Goal: Check status: Check status

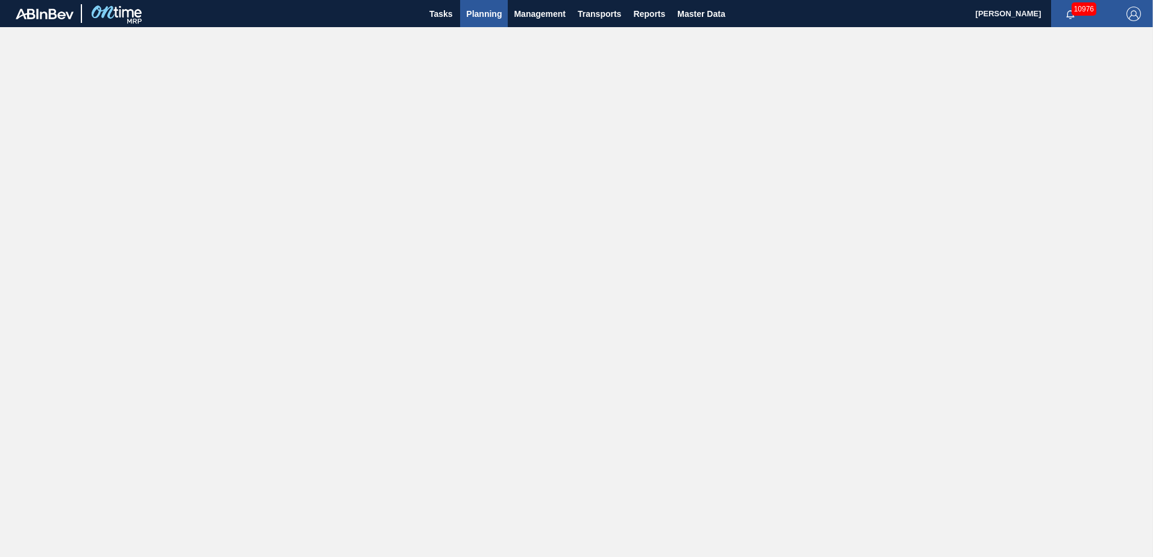
click at [477, 16] on span "Planning" at bounding box center [484, 14] width 36 height 14
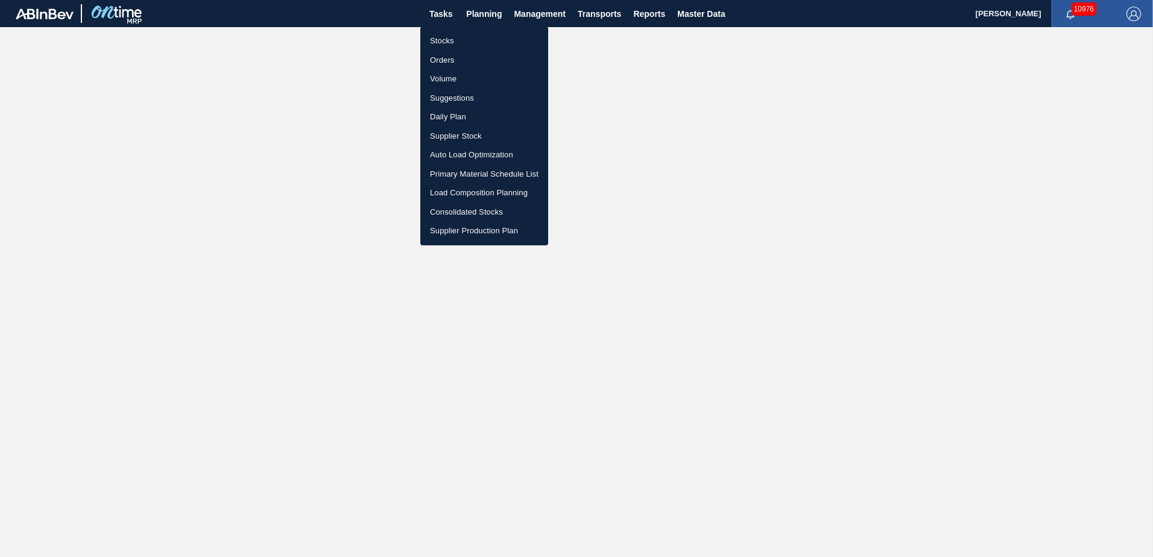
click at [447, 37] on li "Stocks" at bounding box center [484, 40] width 128 height 19
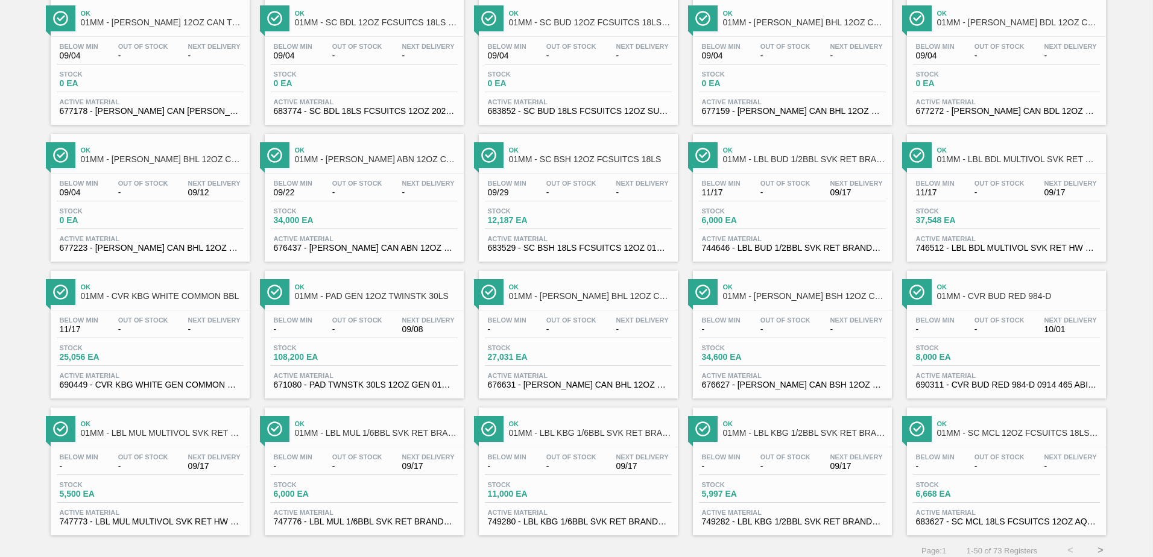
scroll to position [931, 0]
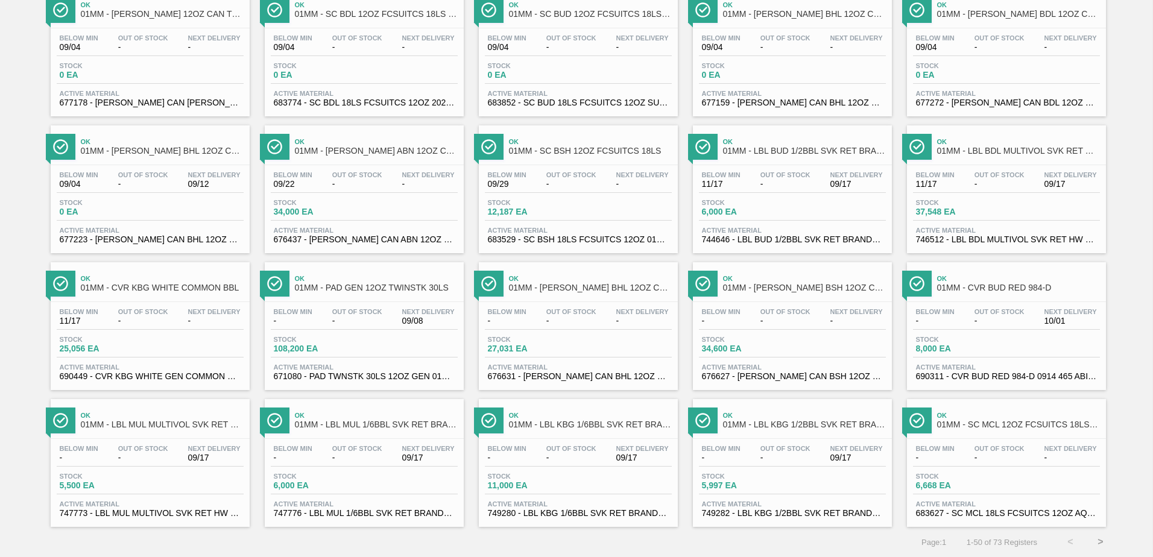
click at [1099, 541] on button ">" at bounding box center [1101, 542] width 30 height 30
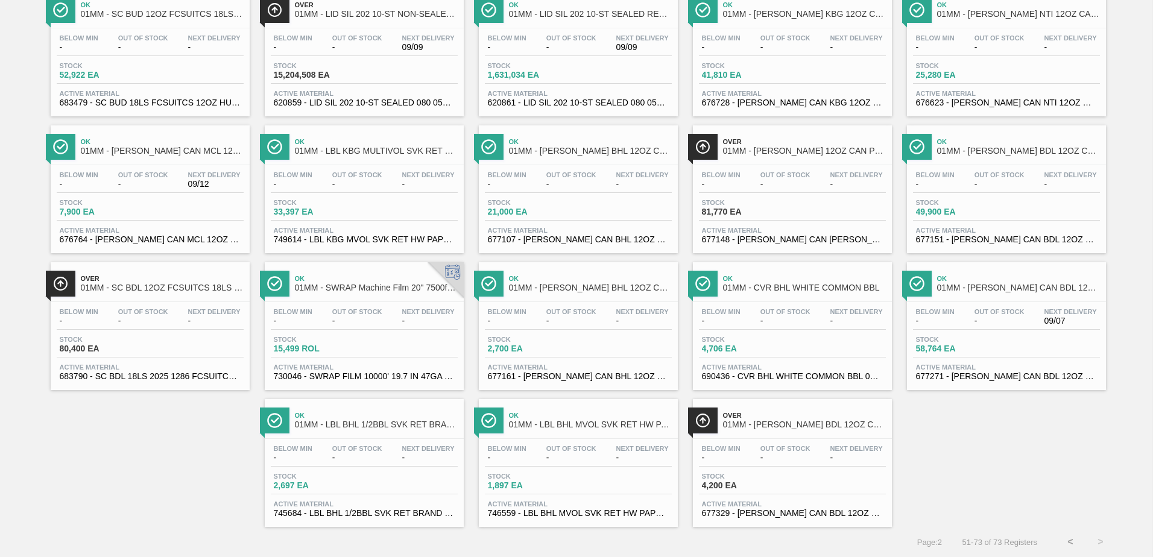
scroll to position [0, 0]
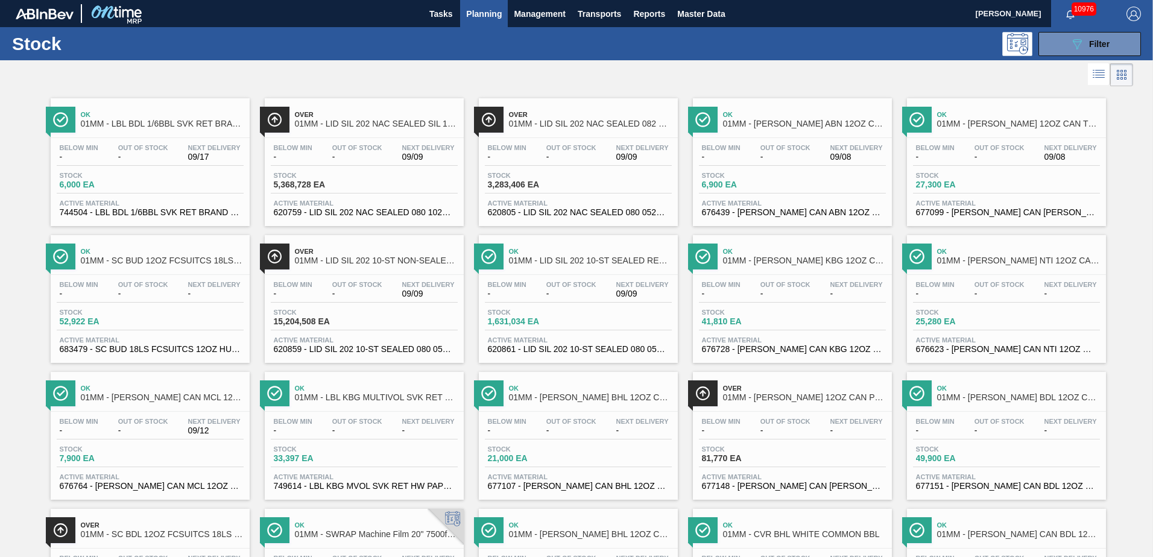
click at [996, 178] on span "Stock" at bounding box center [958, 175] width 84 height 7
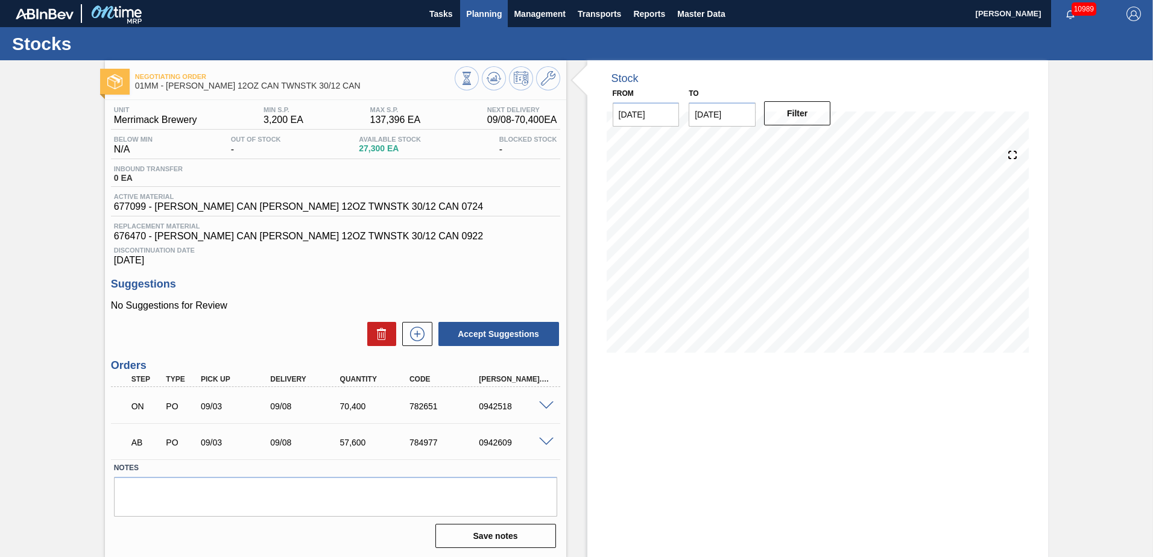
click at [472, 22] on button "Planning" at bounding box center [484, 13] width 48 height 27
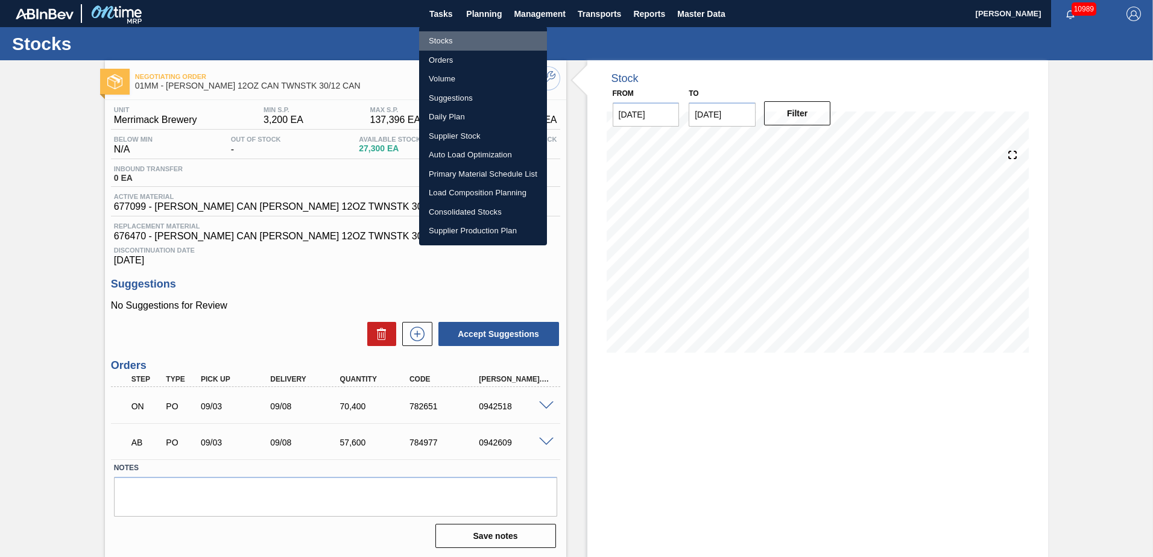
click at [444, 43] on li "Stocks" at bounding box center [483, 40] width 128 height 19
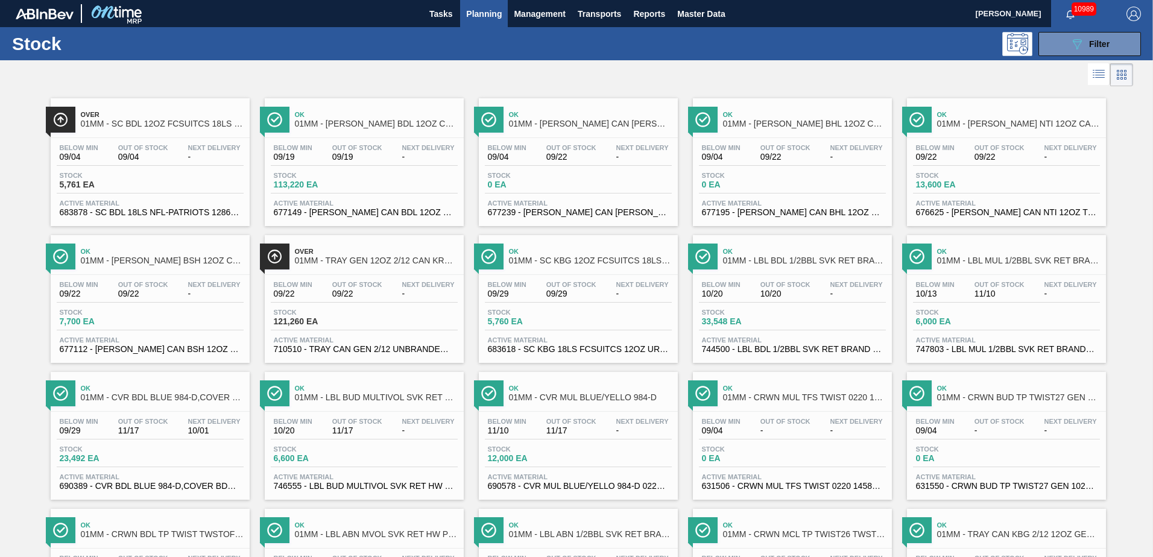
click at [171, 183] on div "Stock 5,761 EA" at bounding box center [150, 183] width 187 height 22
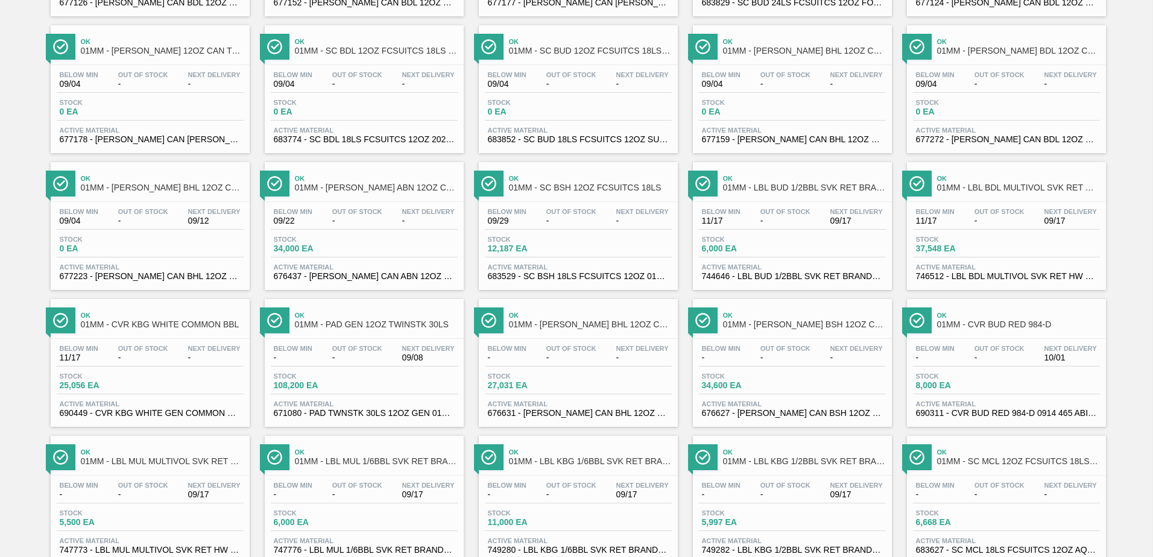
scroll to position [931, 0]
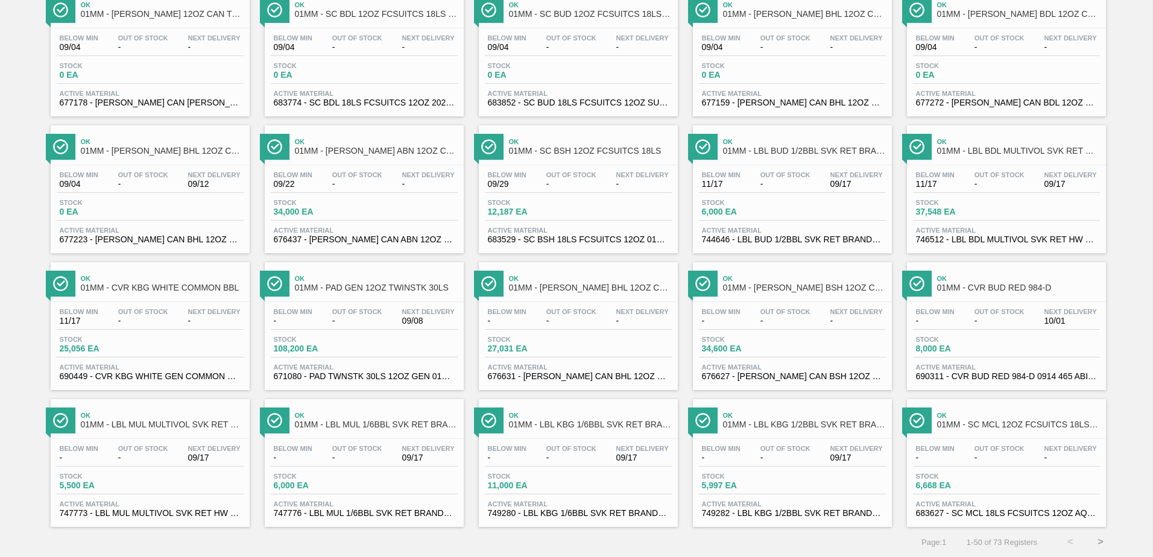
click at [1095, 539] on button ">" at bounding box center [1101, 542] width 30 height 30
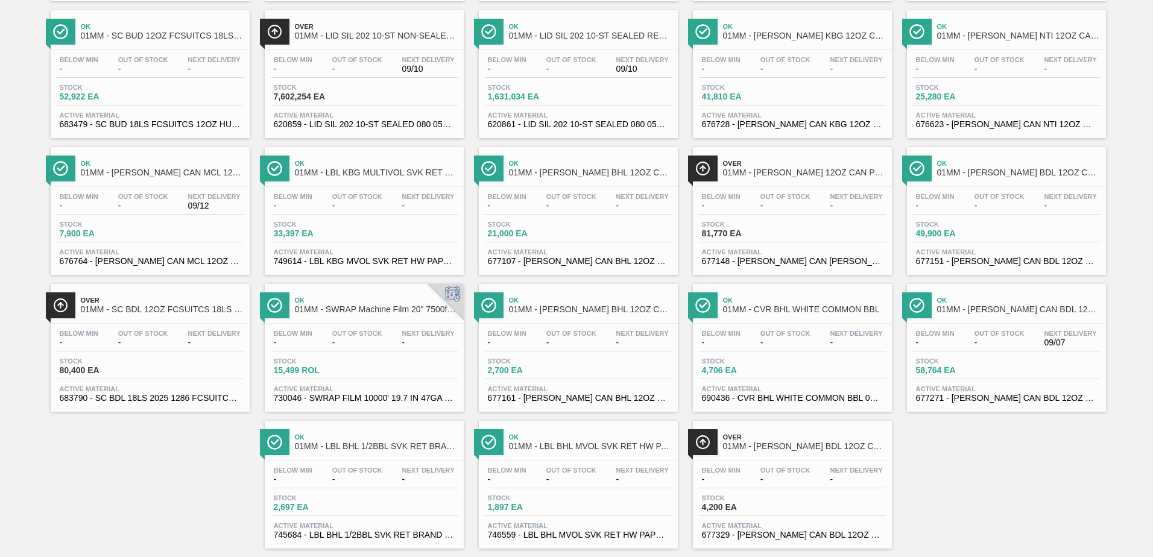
scroll to position [247, 0]
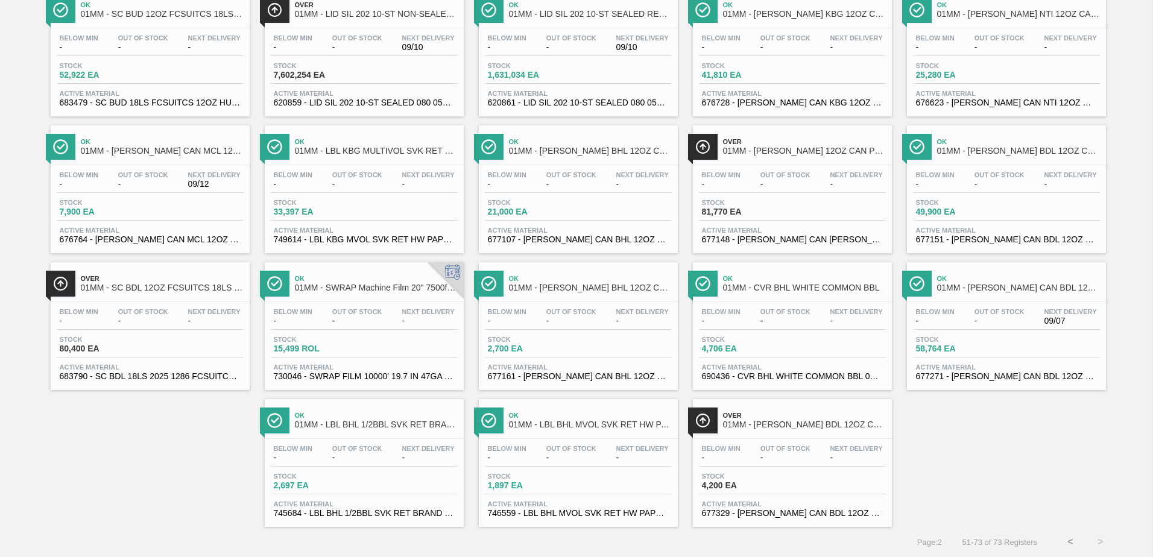
click at [1071, 542] on button "<" at bounding box center [1071, 542] width 30 height 30
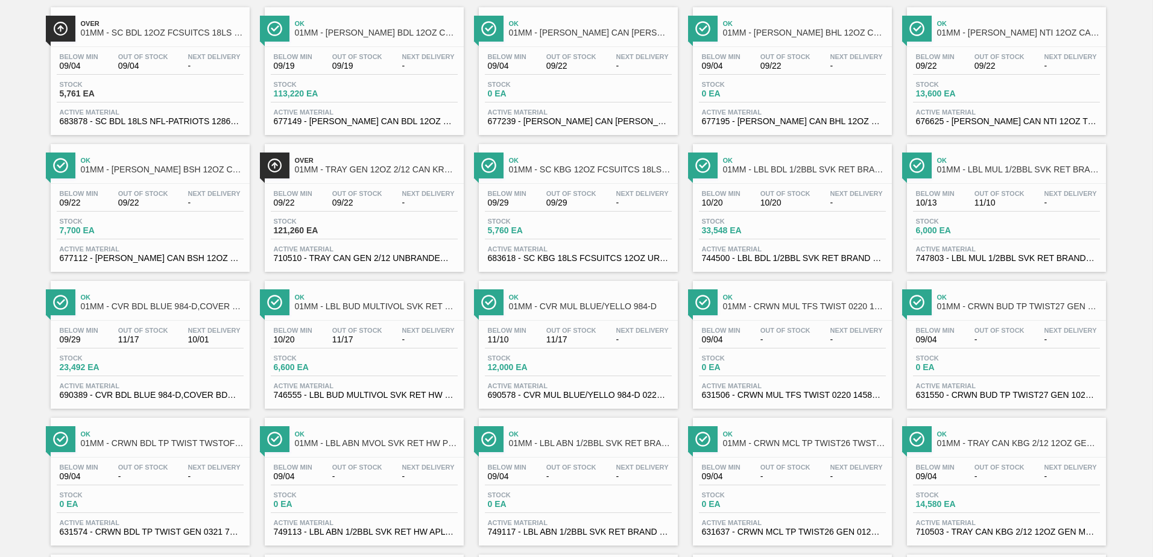
scroll to position [0, 0]
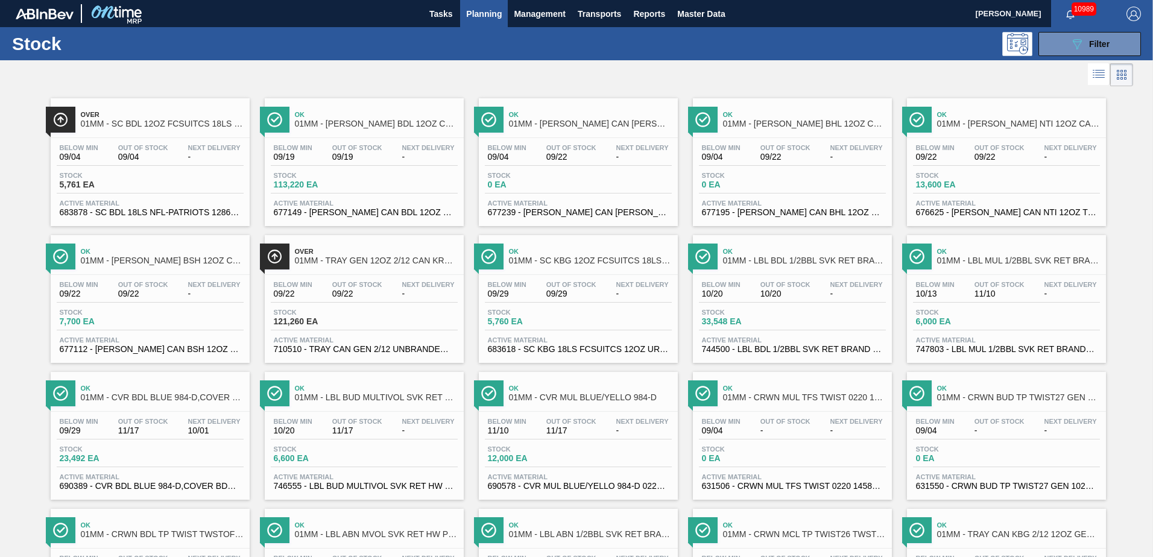
click at [784, 71] on div at bounding box center [567, 74] width 1134 height 29
